Goal: Find specific page/section: Find specific page/section

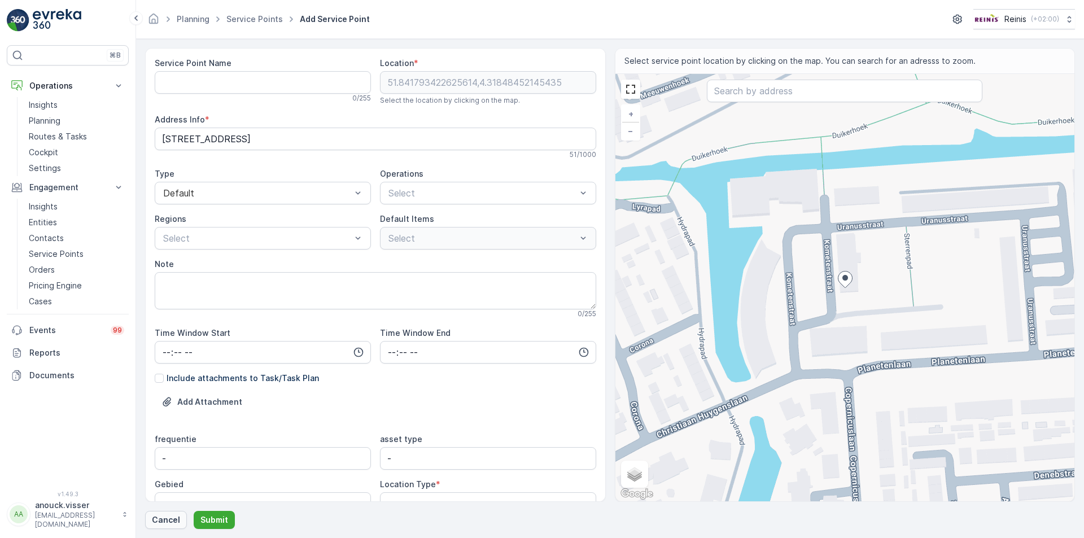
click at [177, 515] on p "Cancel" at bounding box center [166, 519] width 28 height 11
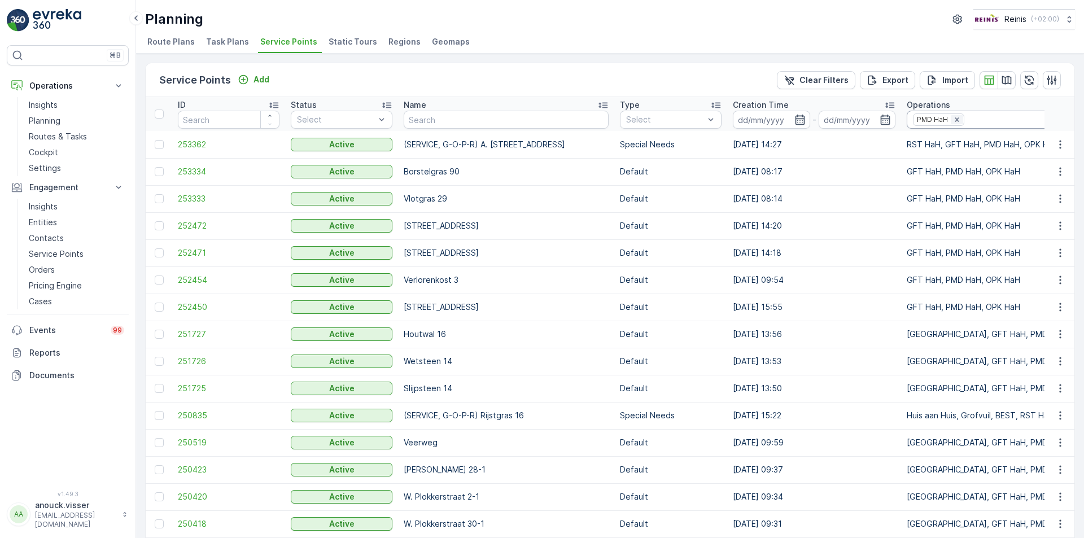
click at [953, 120] on icon "Remove PMD HaH" at bounding box center [957, 120] width 8 height 8
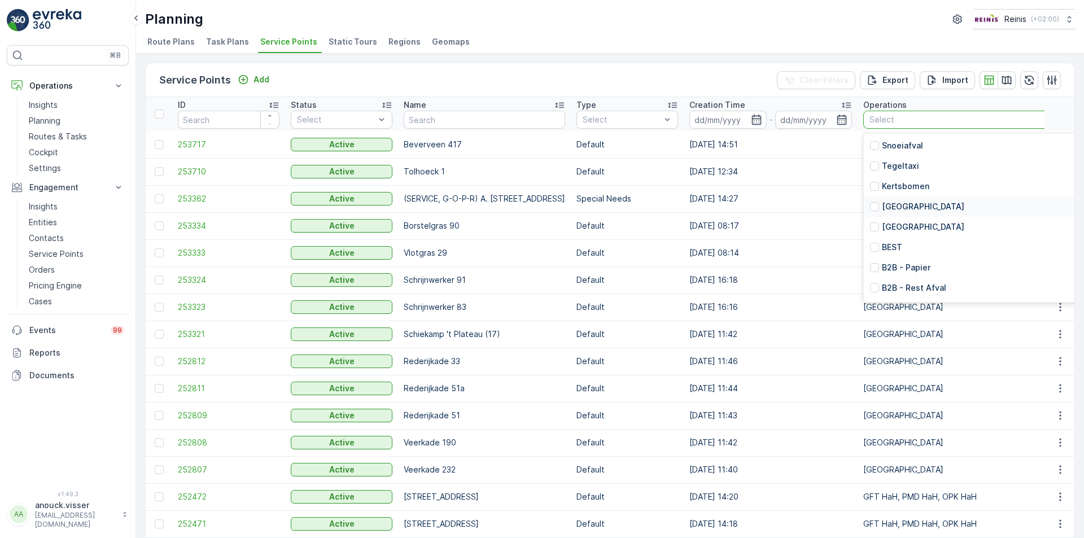
click at [926, 204] on p "[GEOGRAPHIC_DATA]" at bounding box center [923, 206] width 82 height 11
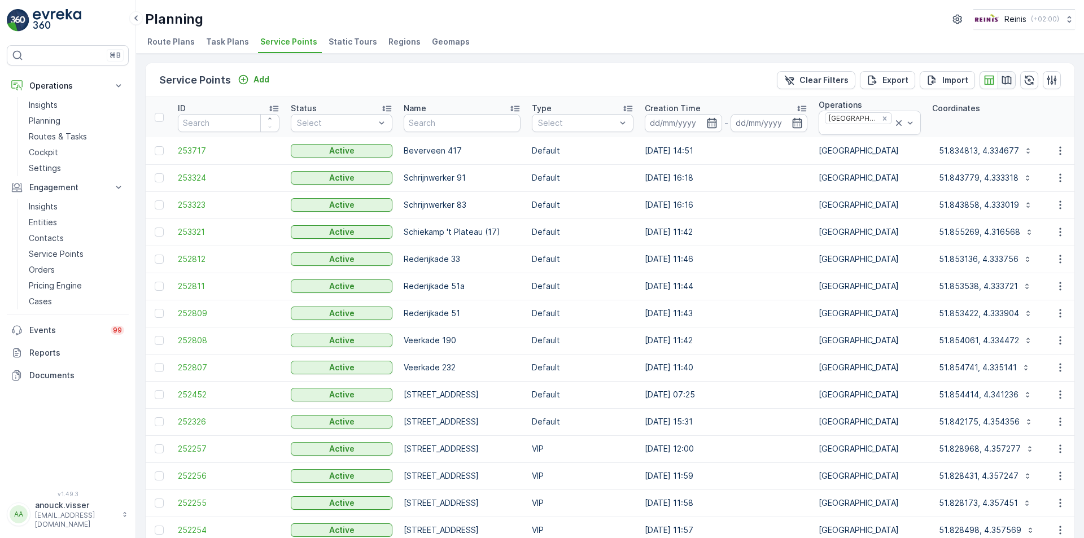
click at [1002, 85] on icon "button" at bounding box center [1006, 80] width 11 height 11
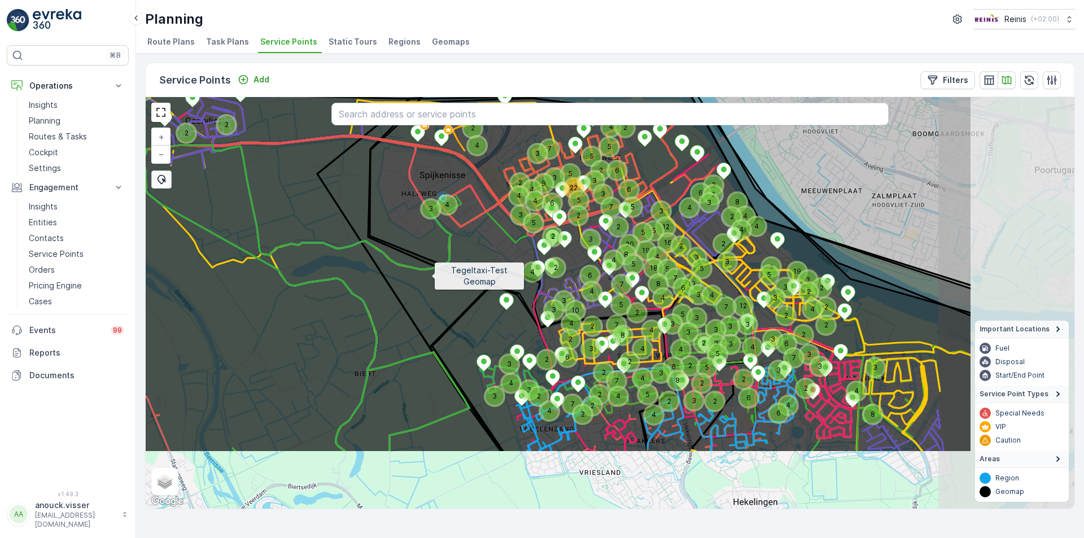
drag, startPoint x: 629, startPoint y: 375, endPoint x: 441, endPoint y: 275, distance: 212.6
click at [426, 273] on icon at bounding box center [413, 203] width 1118 height 497
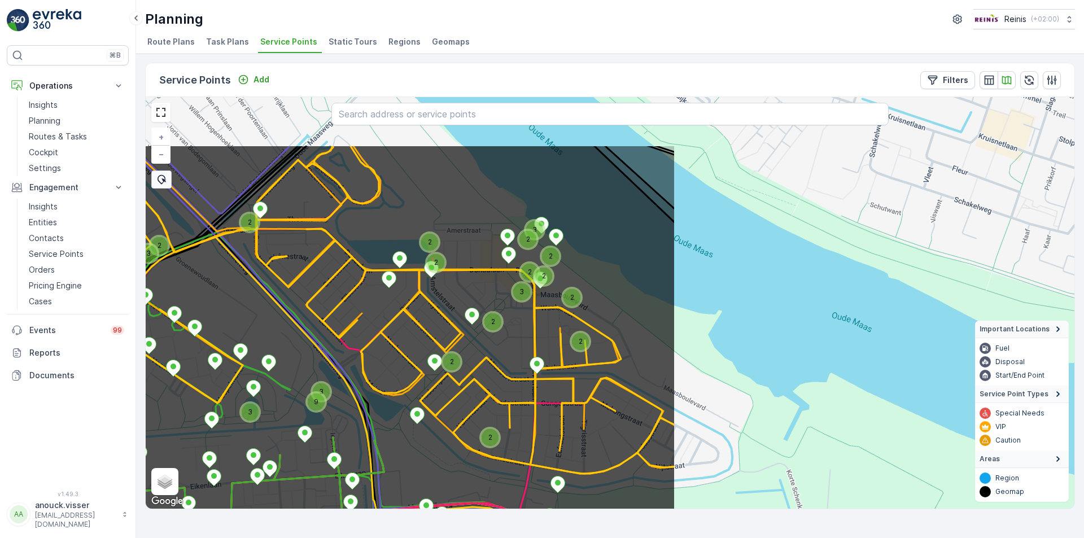
drag, startPoint x: 529, startPoint y: 318, endPoint x: 393, endPoint y: 349, distance: 140.0
click at [393, 349] on icon at bounding box center [117, 392] width 1118 height 497
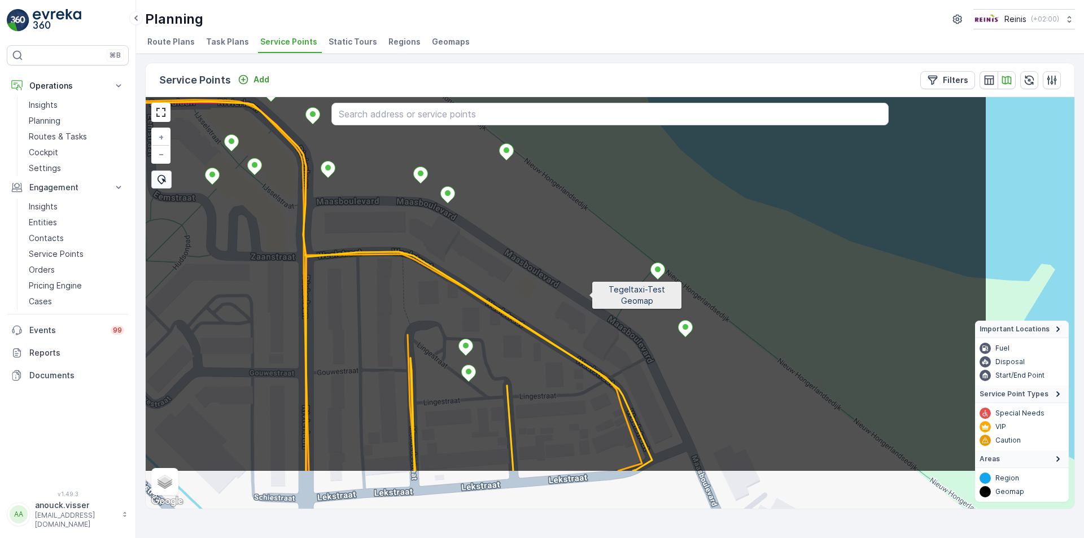
drag, startPoint x: 766, startPoint y: 368, endPoint x: 592, endPoint y: 303, distance: 185.8
click at [592, 303] on icon at bounding box center [429, 223] width 1118 height 497
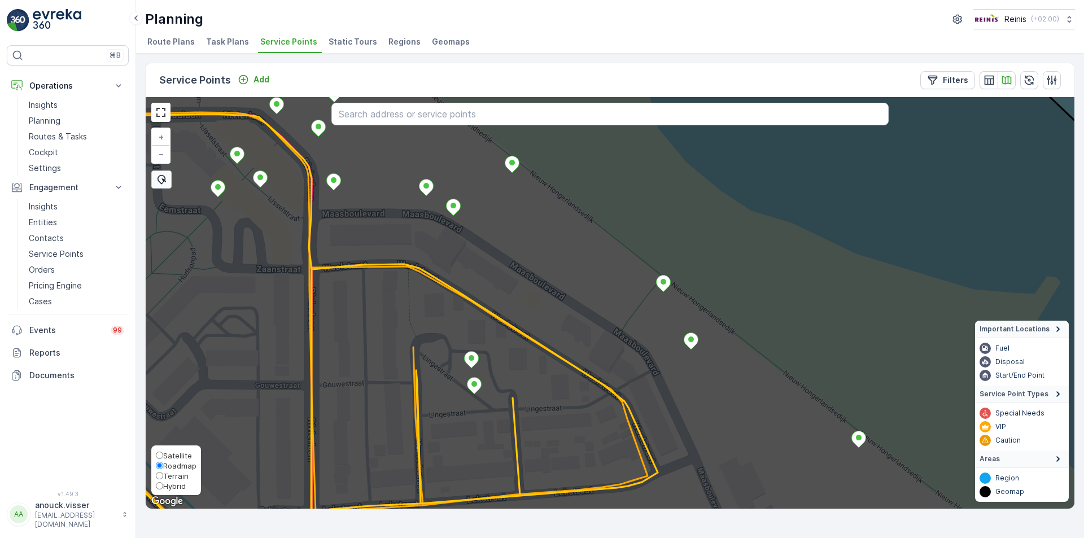
click at [177, 454] on span "Satellite" at bounding box center [177, 455] width 29 height 9
click at [163, 454] on input "Satellite" at bounding box center [159, 455] width 7 height 7
radio input "true"
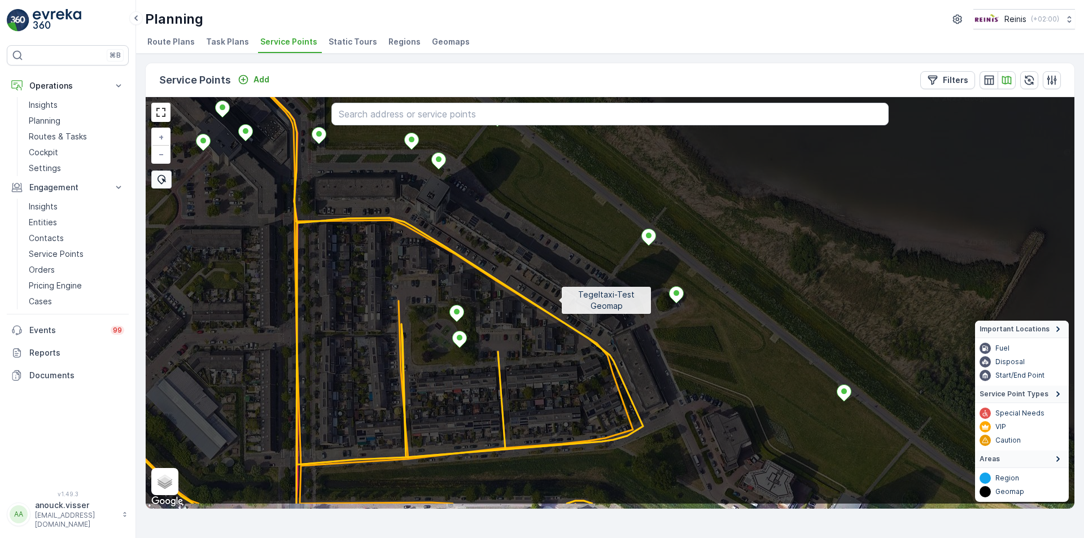
drag, startPoint x: 573, startPoint y: 347, endPoint x: 558, endPoint y: 301, distance: 48.6
click at [558, 301] on icon at bounding box center [596, 256] width 1118 height 497
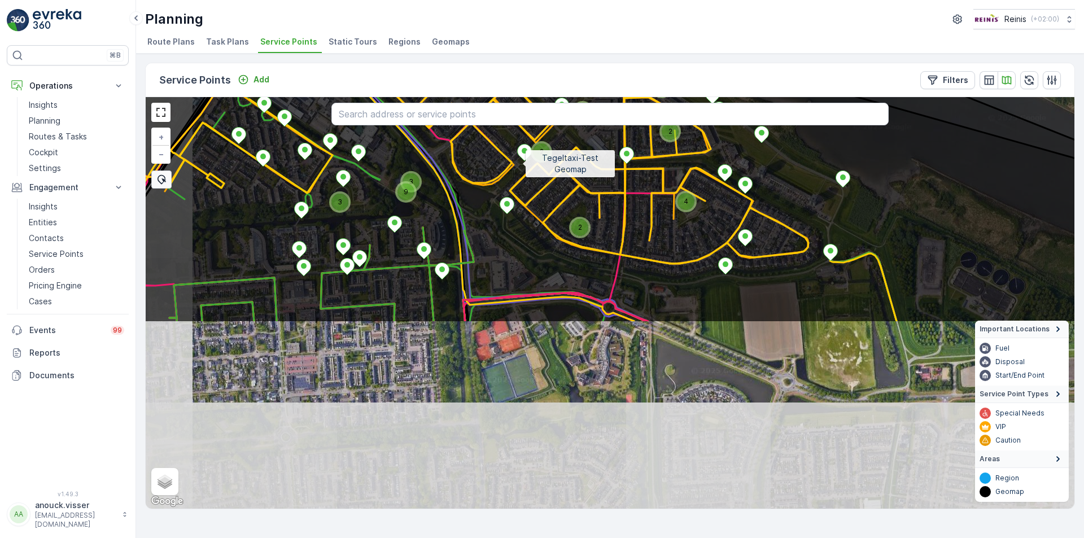
drag, startPoint x: 434, startPoint y: 392, endPoint x: 522, endPoint y: 164, distance: 245.0
click at [522, 164] on icon at bounding box center [698, 74] width 1118 height 497
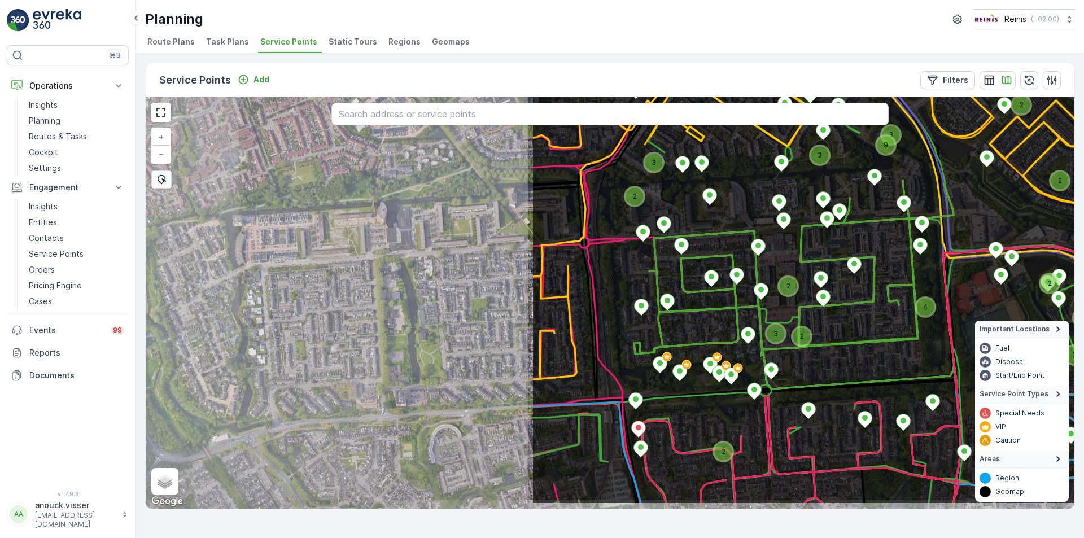
drag, startPoint x: 772, startPoint y: 284, endPoint x: 847, endPoint y: 293, distance: 75.6
click at [847, 293] on icon at bounding box center [1090, 255] width 1118 height 497
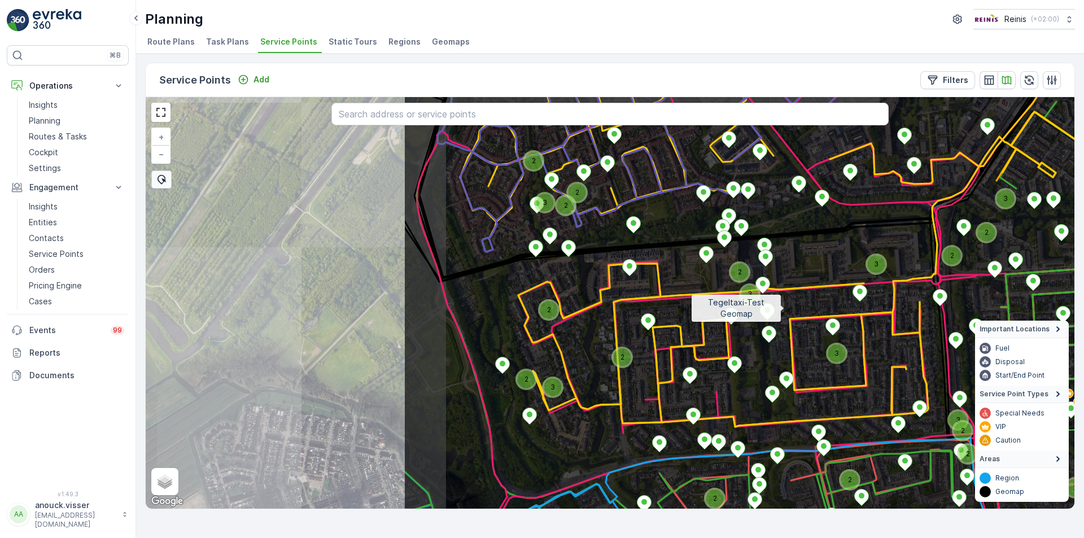
drag, startPoint x: 456, startPoint y: 278, endPoint x: 784, endPoint y: 308, distance: 329.2
click at [784, 308] on icon at bounding box center [962, 338] width 1118 height 497
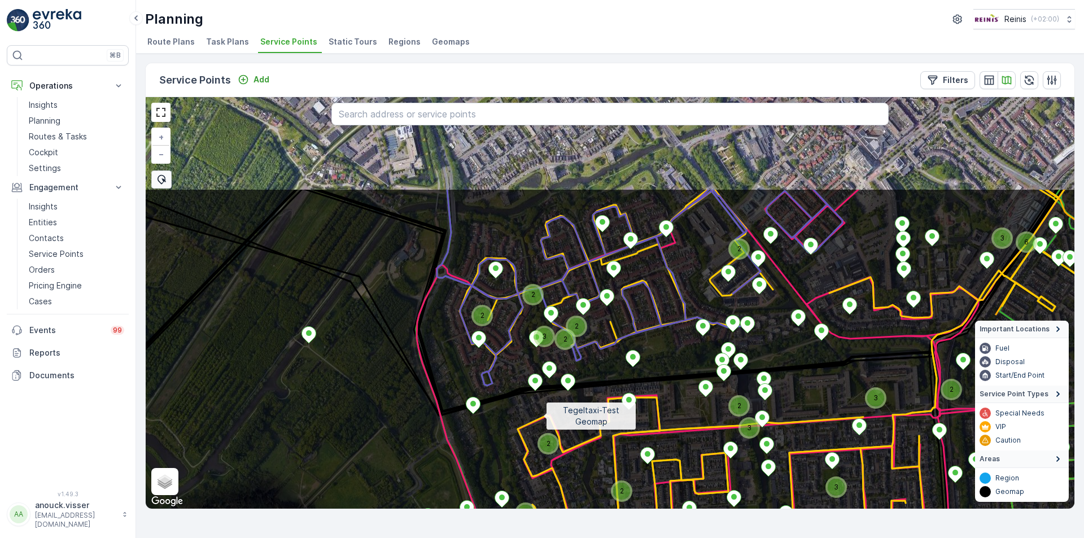
drag, startPoint x: 542, startPoint y: 294, endPoint x: 541, endPoint y: 415, distance: 120.8
click at [543, 419] on icon at bounding box center [610, 436] width 1118 height 497
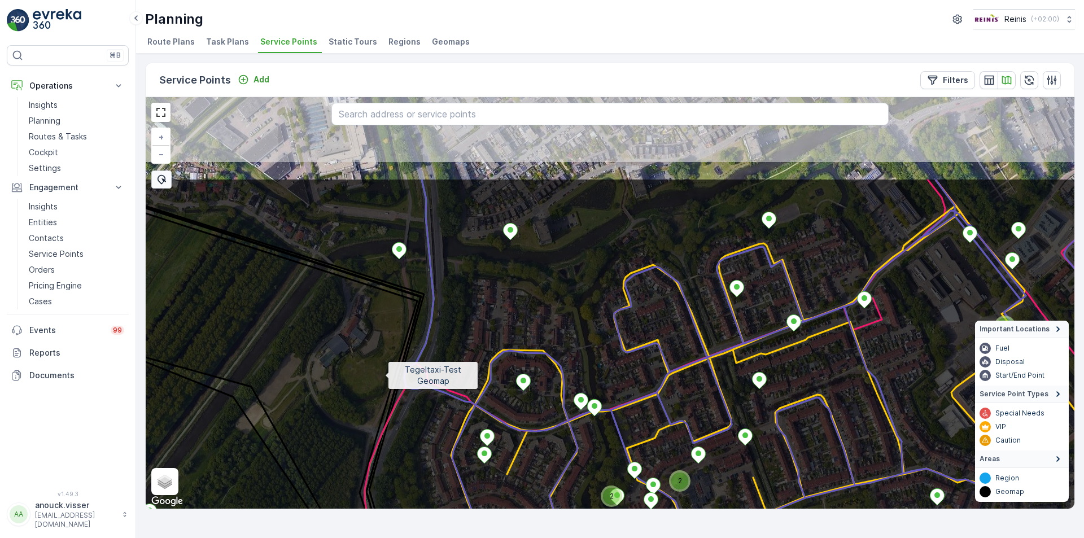
drag, startPoint x: 384, startPoint y: 298, endPoint x: 385, endPoint y: 374, distance: 76.2
click at [385, 374] on icon at bounding box center [595, 426] width 1118 height 497
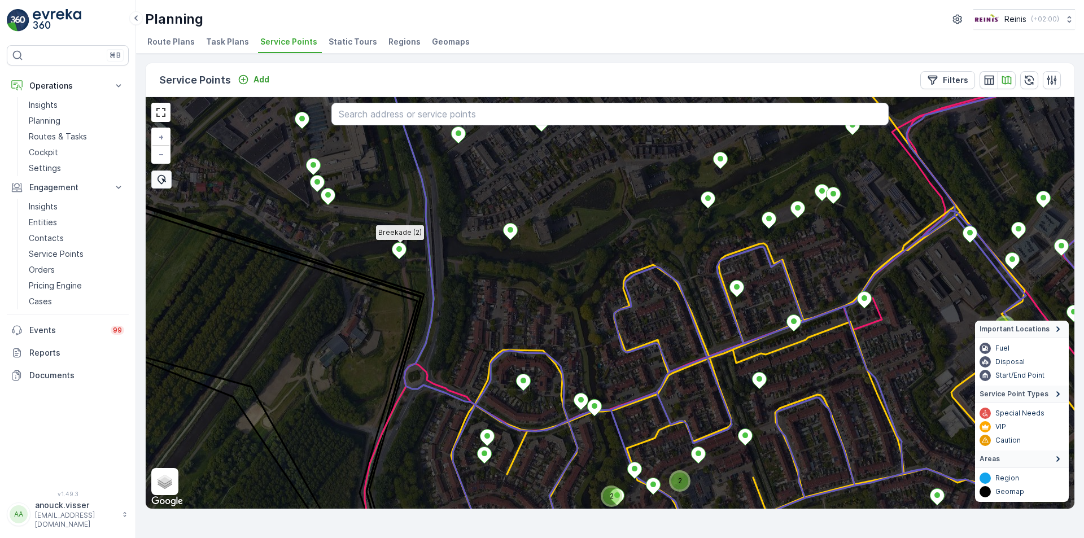
click at [394, 252] on icon at bounding box center [399, 250] width 14 height 16
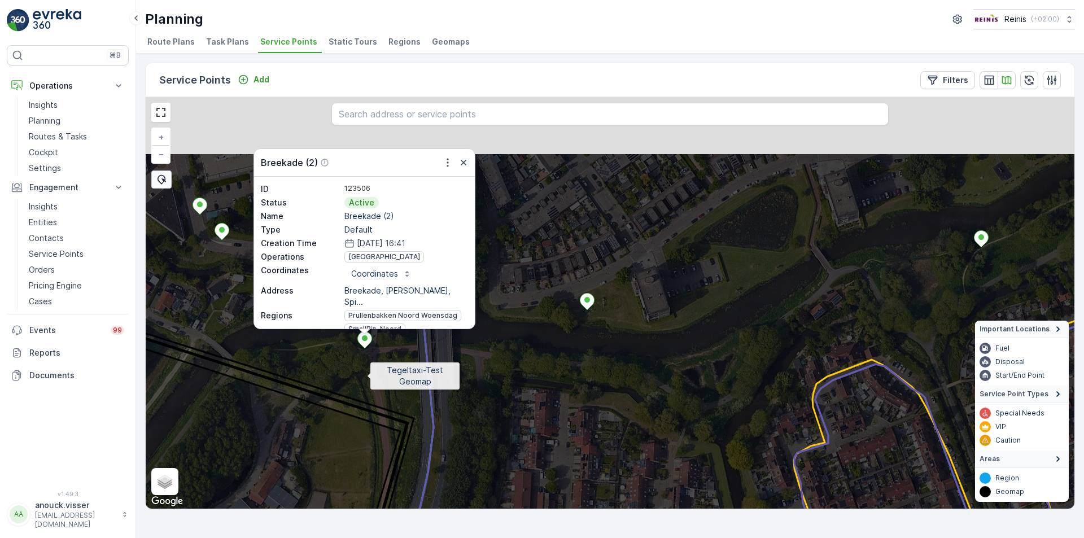
drag, startPoint x: 379, startPoint y: 304, endPoint x: 367, endPoint y: 386, distance: 82.6
click at [367, 386] on icon at bounding box center [589, 400] width 1118 height 497
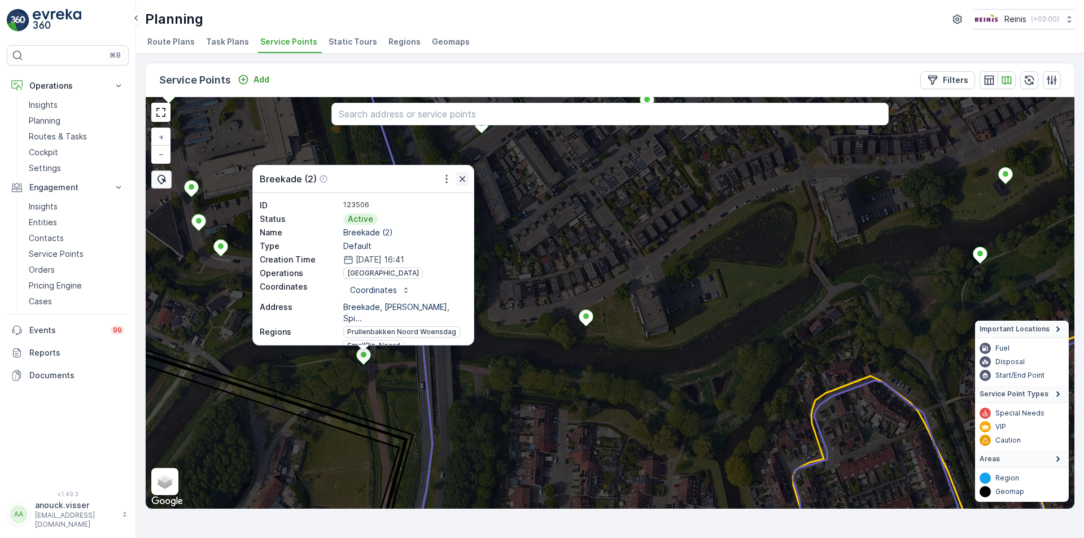
click at [459, 177] on icon "button" at bounding box center [462, 178] width 11 height 11
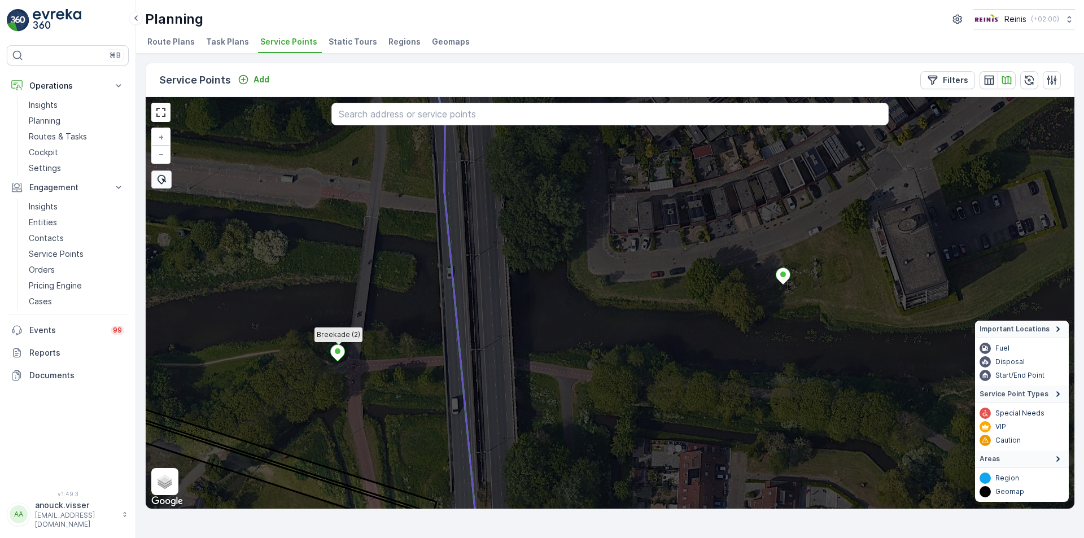
click at [334, 349] on icon at bounding box center [338, 353] width 14 height 16
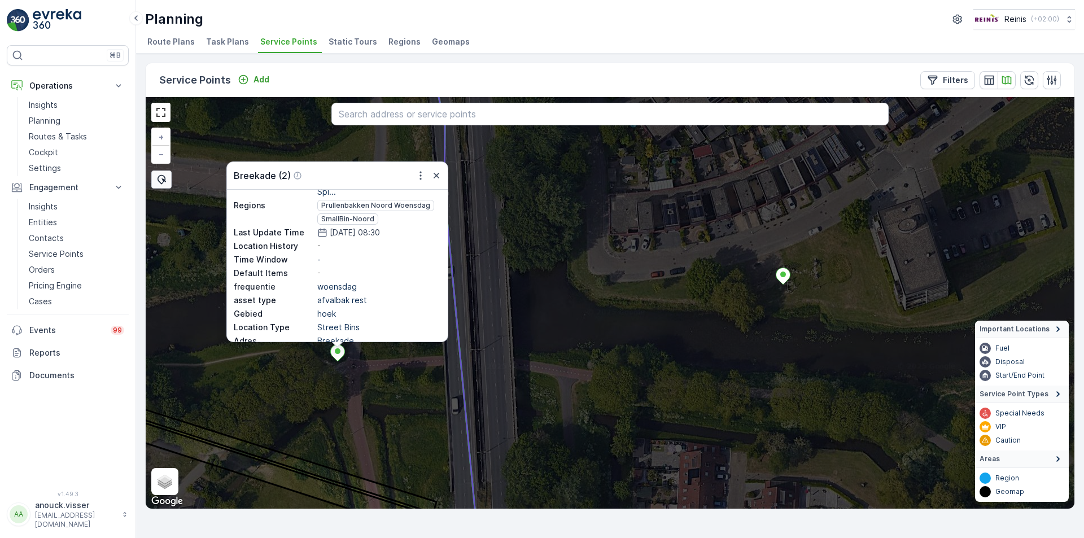
scroll to position [124, 0]
click at [421, 178] on icon "button" at bounding box center [420, 175] width 11 height 11
click at [423, 195] on div "See More Details" at bounding box center [399, 193] width 93 height 16
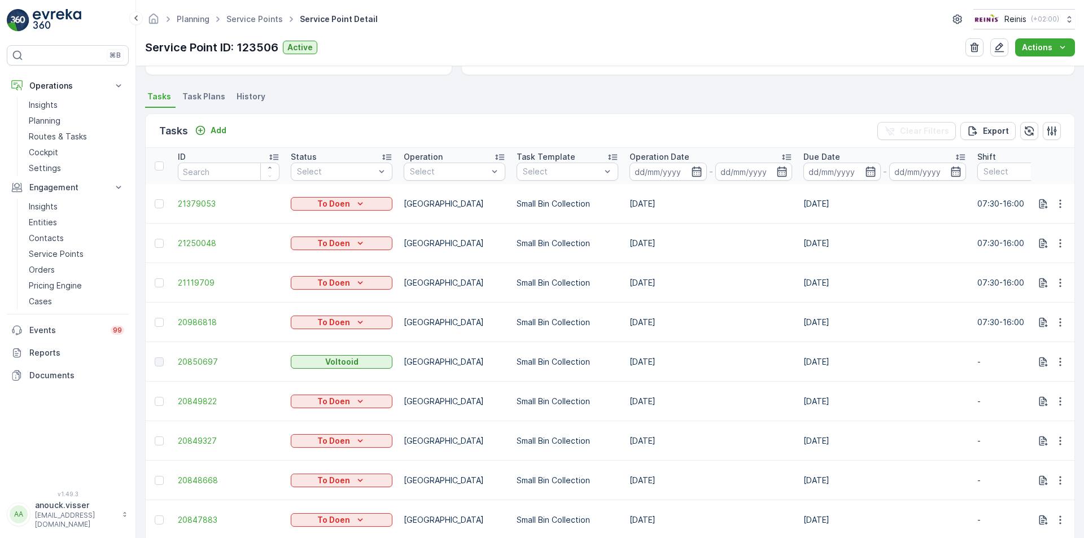
scroll to position [376, 0]
